Goal: Transaction & Acquisition: Subscribe to service/newsletter

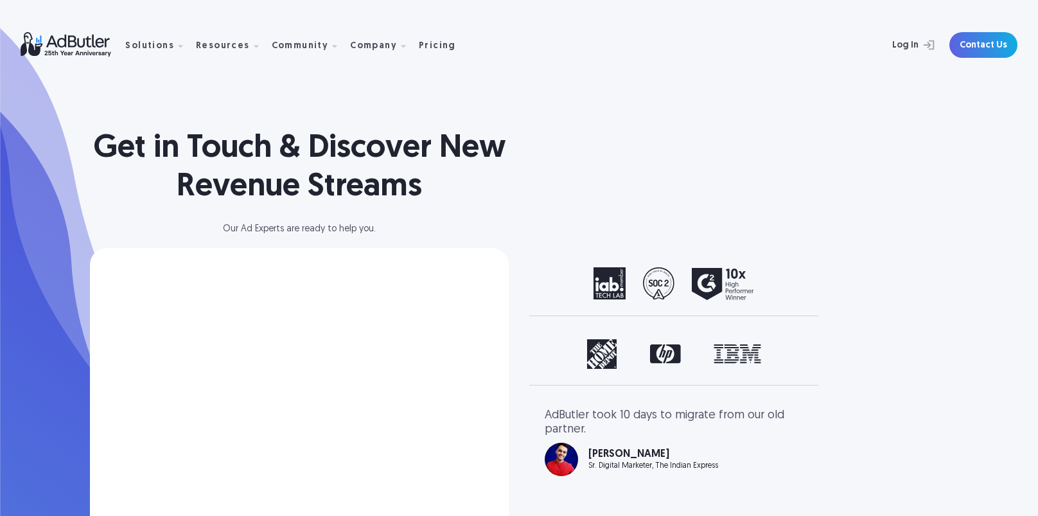
select select "North America"
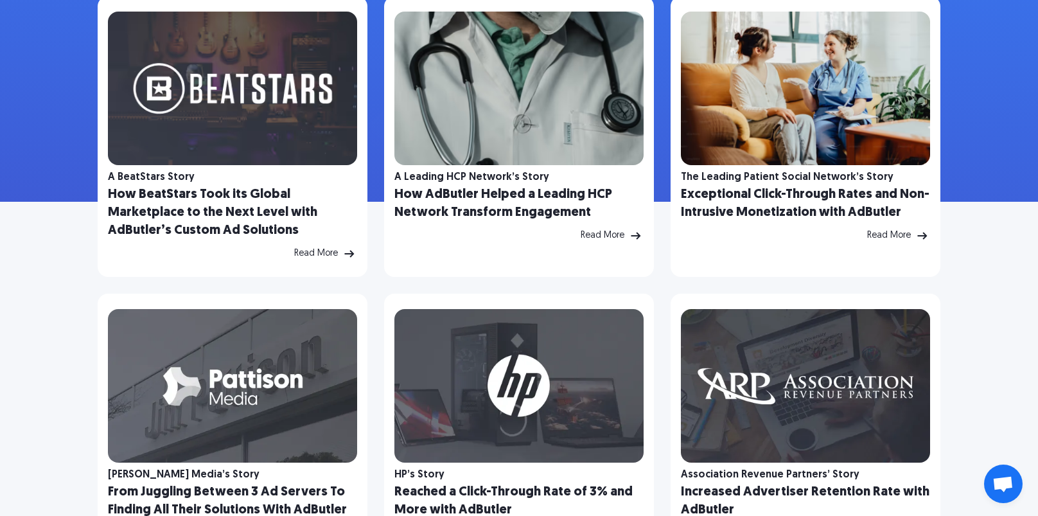
scroll to position [83, 0]
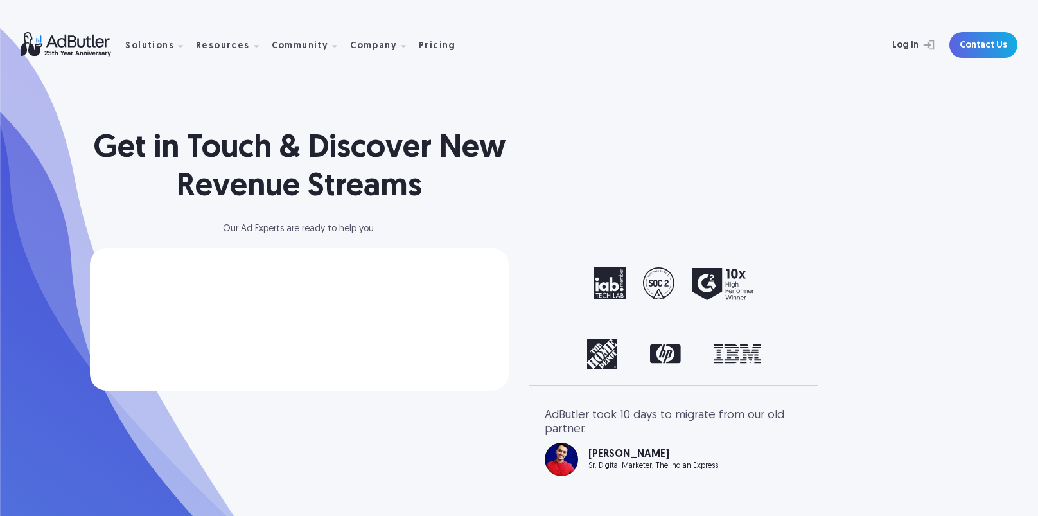
select select "[GEOGRAPHIC_DATA]"
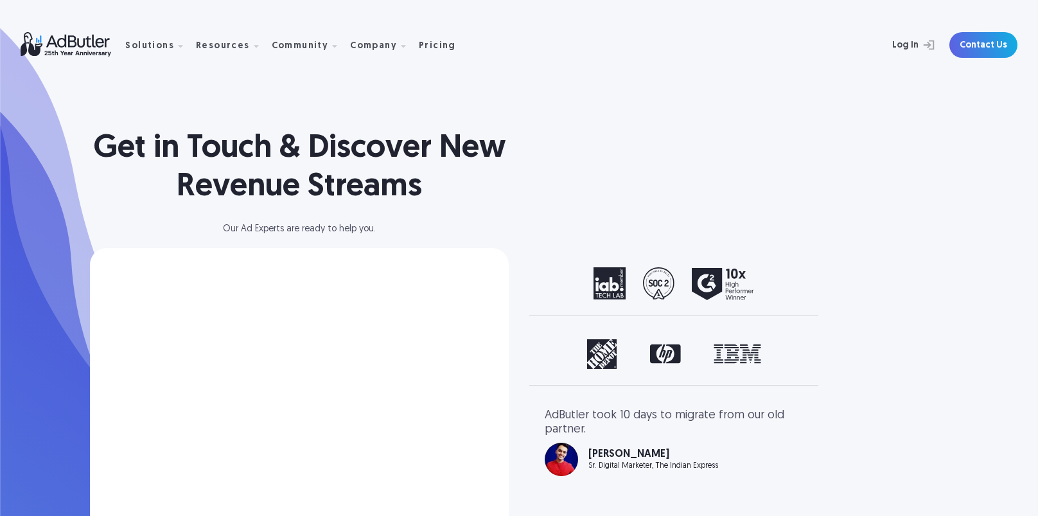
select select "[GEOGRAPHIC_DATA]"
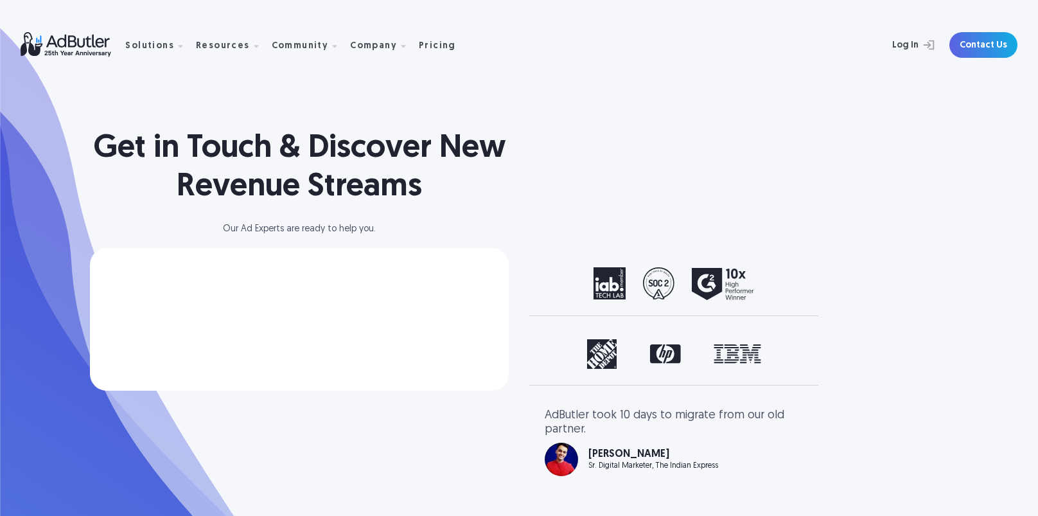
select select "North America"
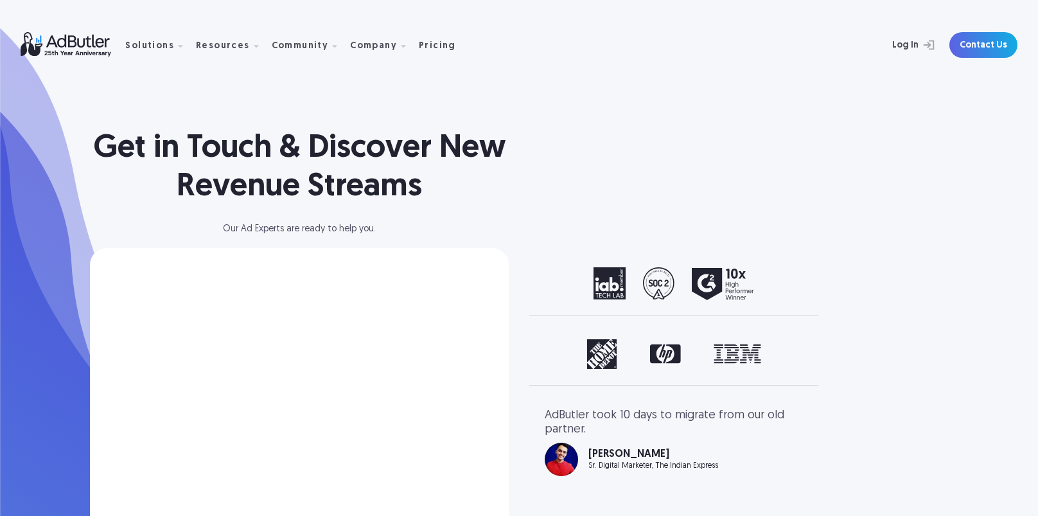
select select "[GEOGRAPHIC_DATA]"
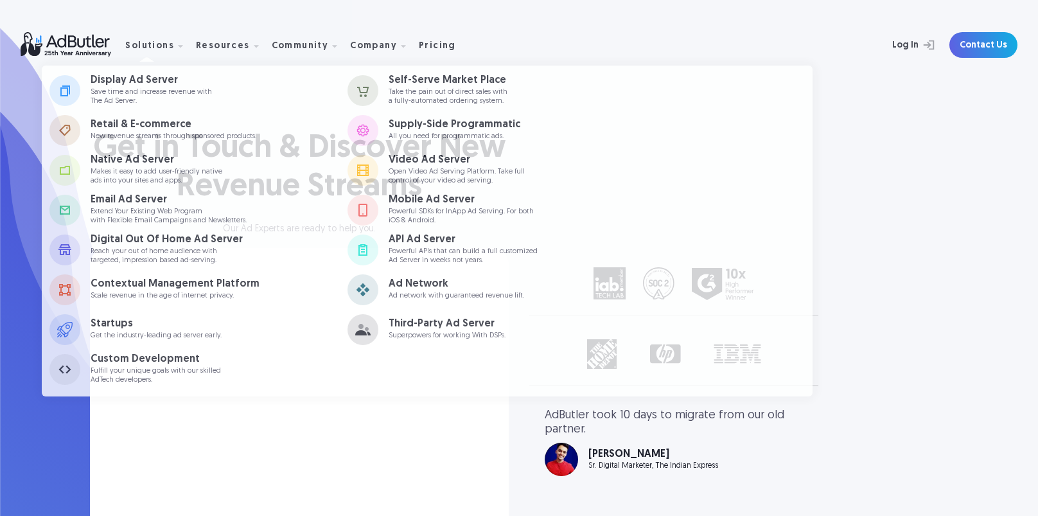
select select "[GEOGRAPHIC_DATA]"
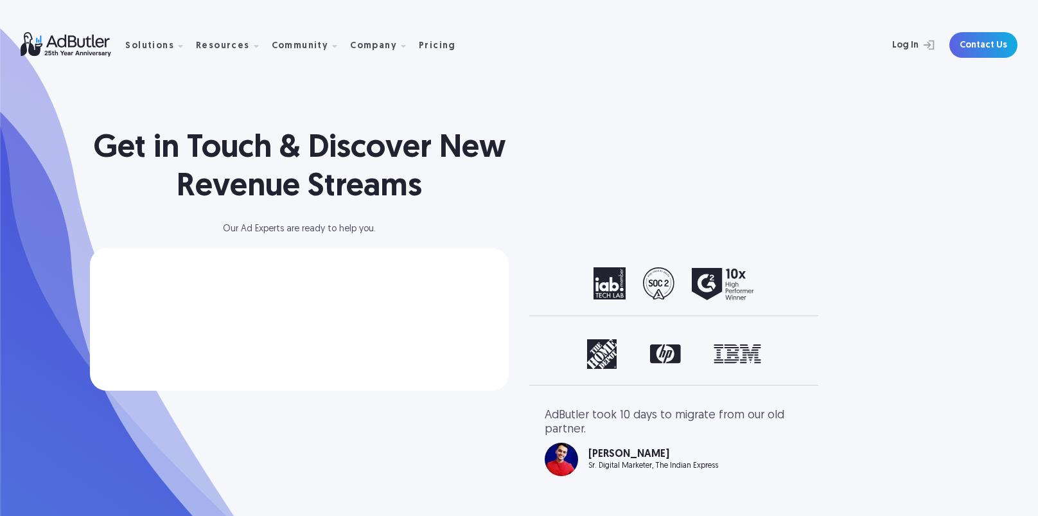
select select "[GEOGRAPHIC_DATA]"
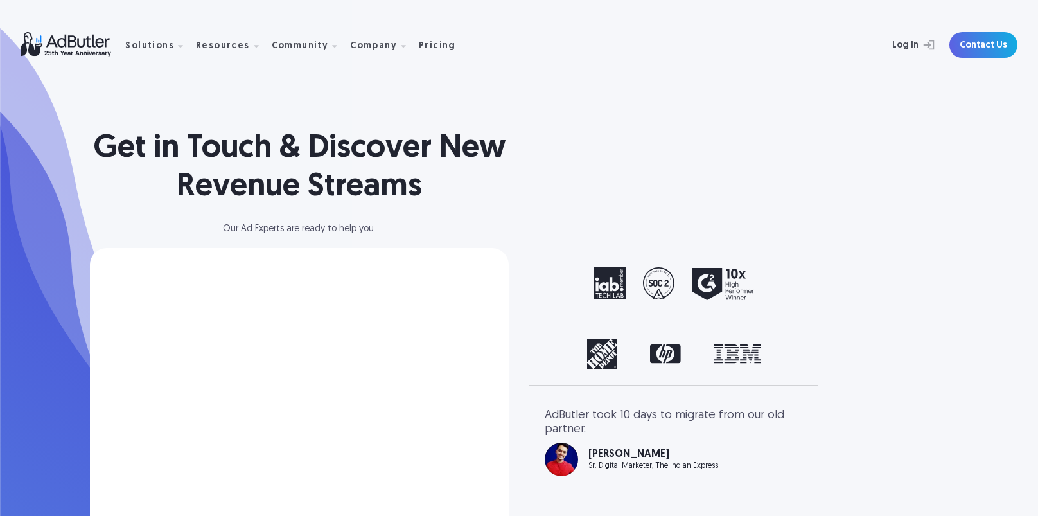
select select "North America"
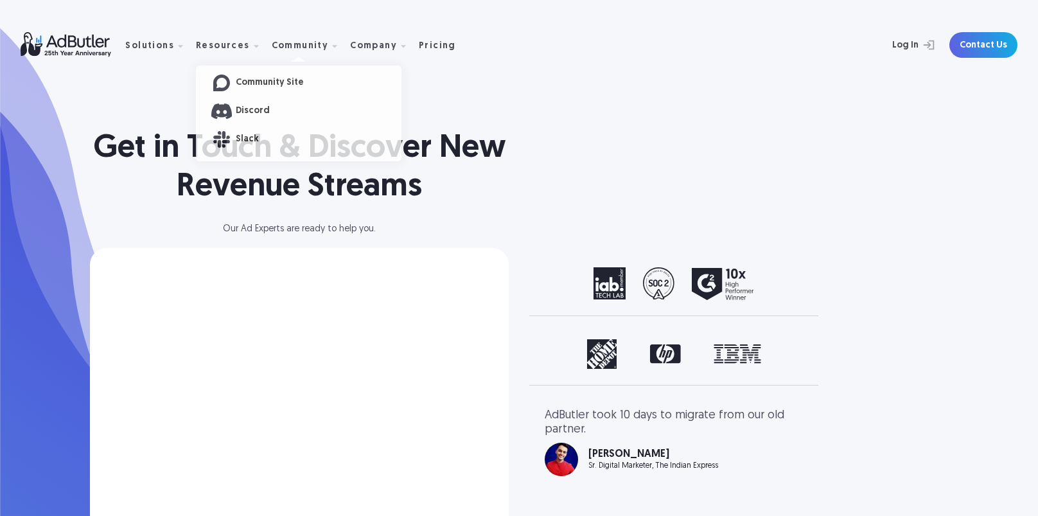
select select "[GEOGRAPHIC_DATA]"
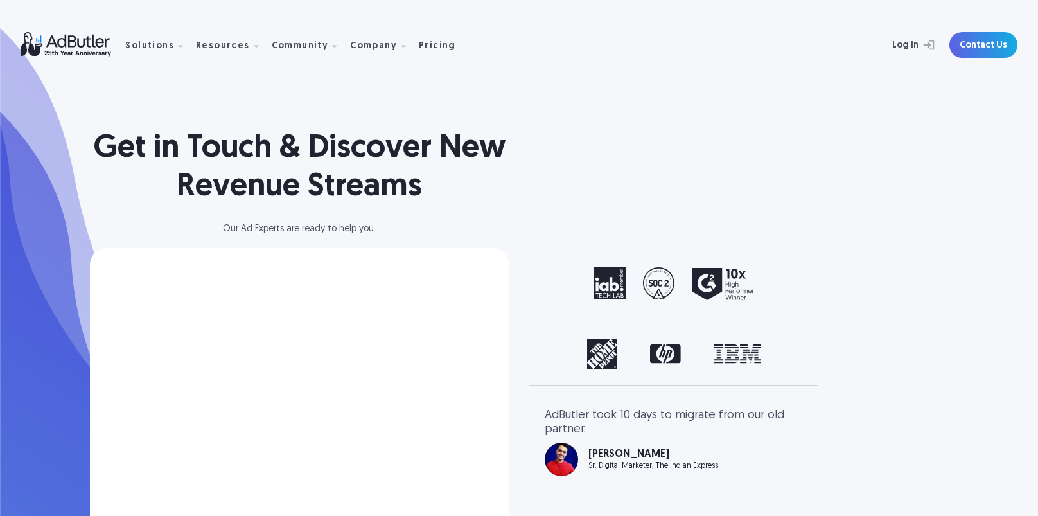
select select "[GEOGRAPHIC_DATA]"
